Goal: Download file/media

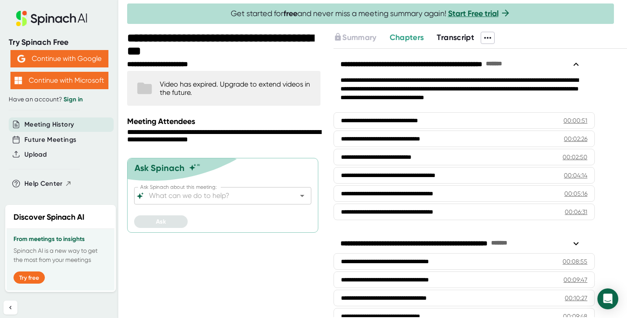
click at [484, 36] on span at bounding box center [487, 37] width 13 height 11
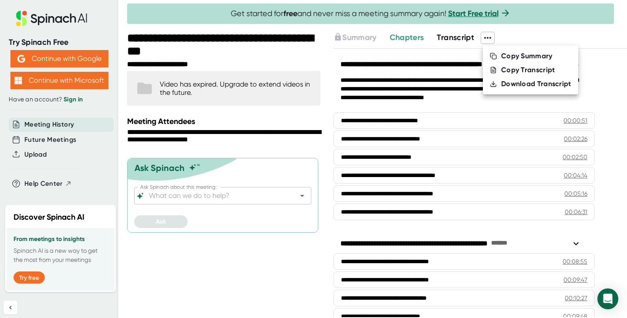
click at [507, 82] on div "Download Transcript" at bounding box center [536, 84] width 70 height 9
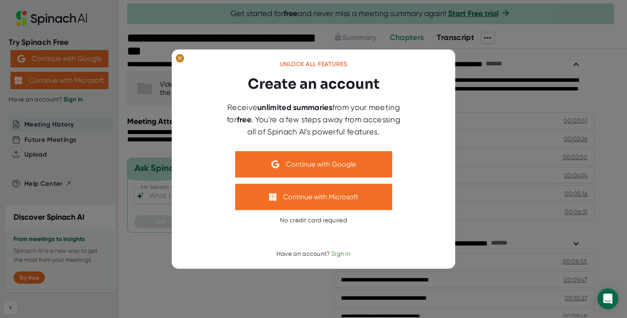
click at [179, 61] on ellipse at bounding box center [179, 58] width 8 height 9
